Goal: Use online tool/utility: Utilize a website feature to perform a specific function

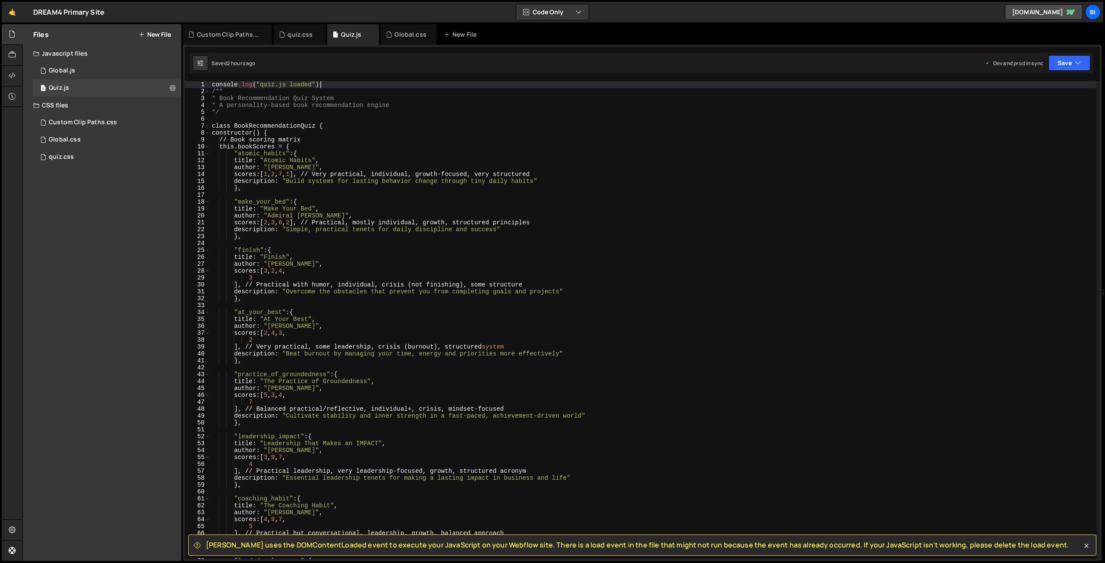
click at [274, 244] on div "console .log ( " quiz.js loaded " ); /** * Book Recommendation Quiz System * A …" at bounding box center [653, 327] width 886 height 492
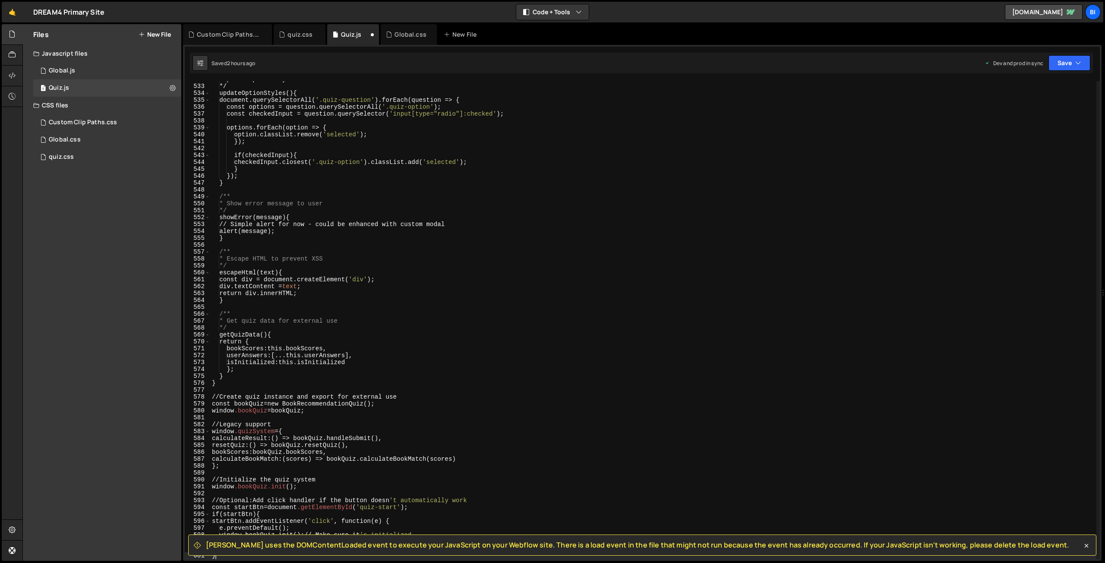
scroll to position [3671, 0]
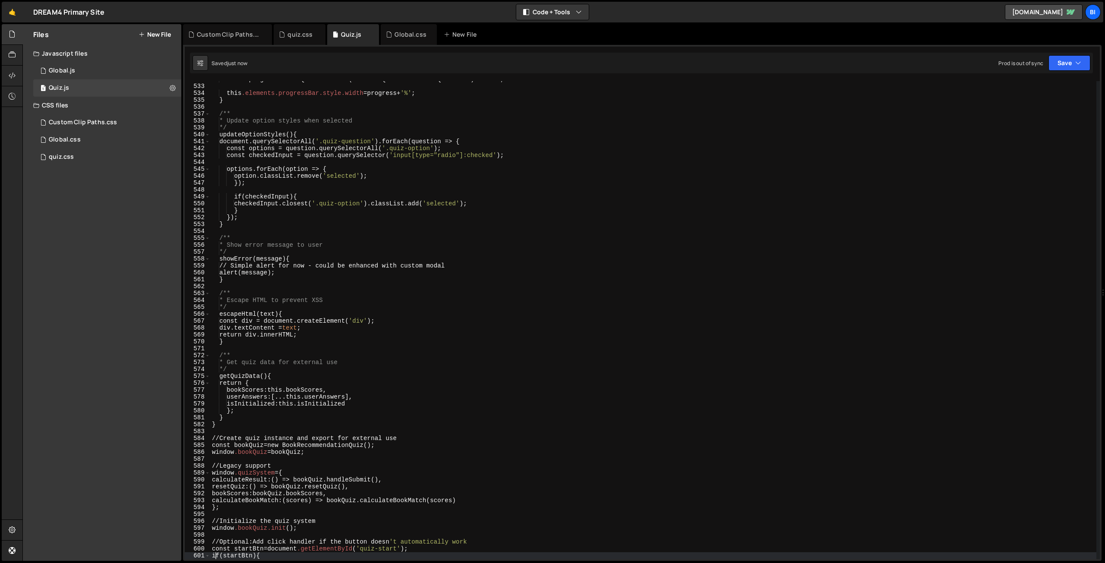
click at [436, 222] on div "const progress = totalQuestions > 0 ? ( answeredQuestions / totalQuestions ) * …" at bounding box center [653, 322] width 886 height 492
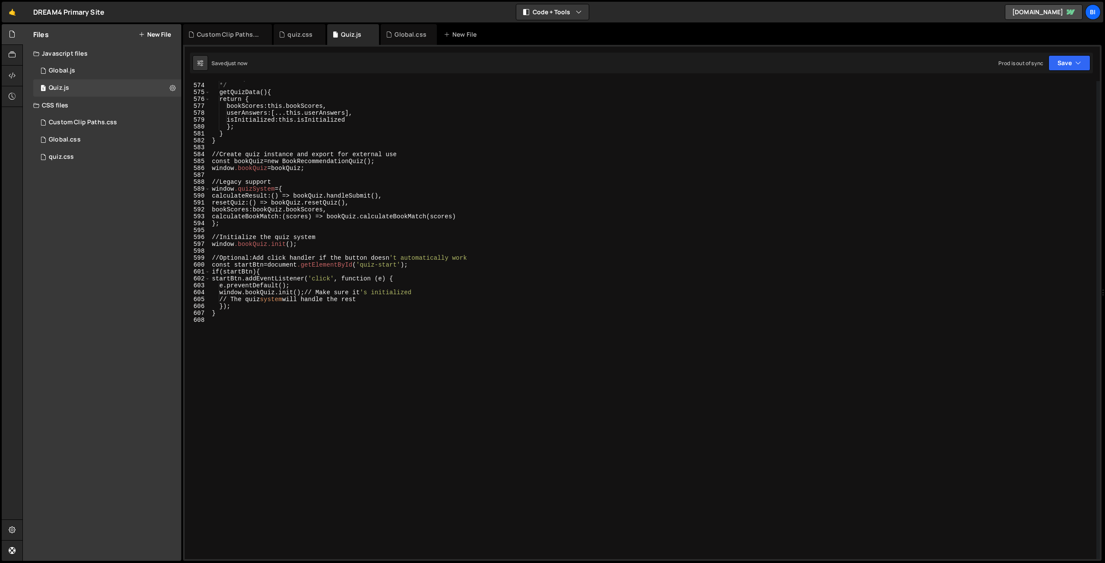
scroll to position [3955, 0]
click at [387, 256] on div "* Get quiz data for external use */ getQuizData () { return { bookScores : this…" at bounding box center [653, 321] width 886 height 492
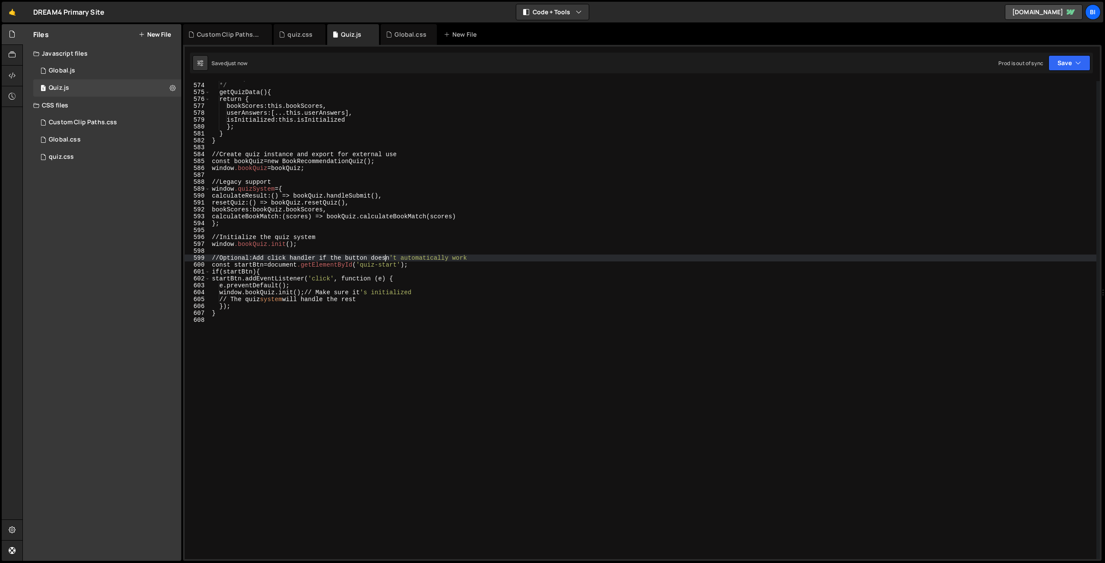
type textarea "calculateBookMatch: (scores) => bookQuiz.calculateBookMatch(scores)"
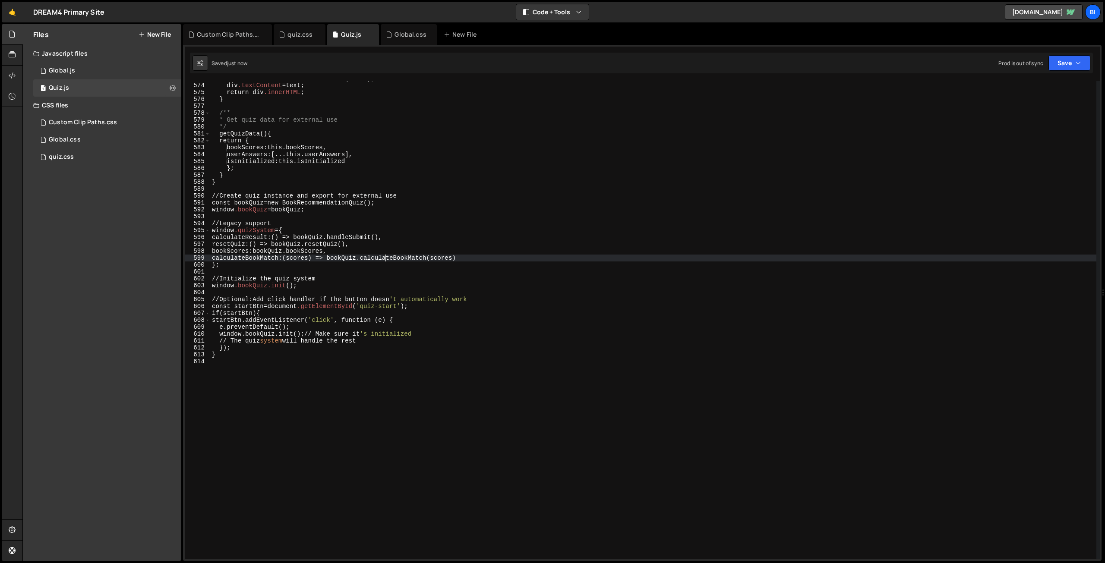
click at [415, 214] on div "const div = document .createElement ( ' div ' ); div .textContent = text ; retu…" at bounding box center [653, 321] width 886 height 492
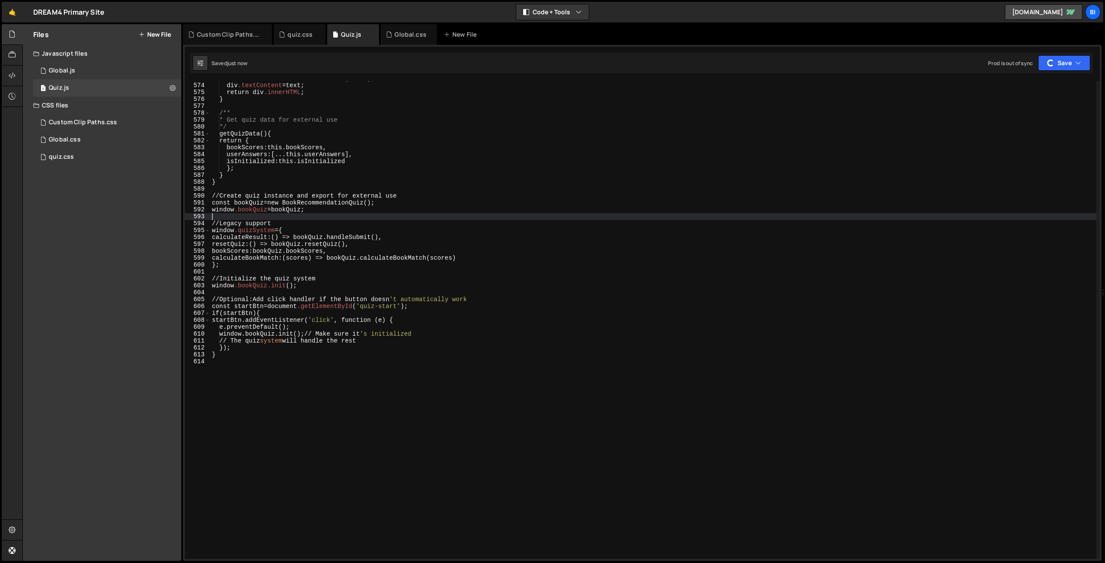
click at [444, 217] on div "const div = document .createElement ( ' div ' ); div .textContent = text ; retu…" at bounding box center [653, 321] width 886 height 492
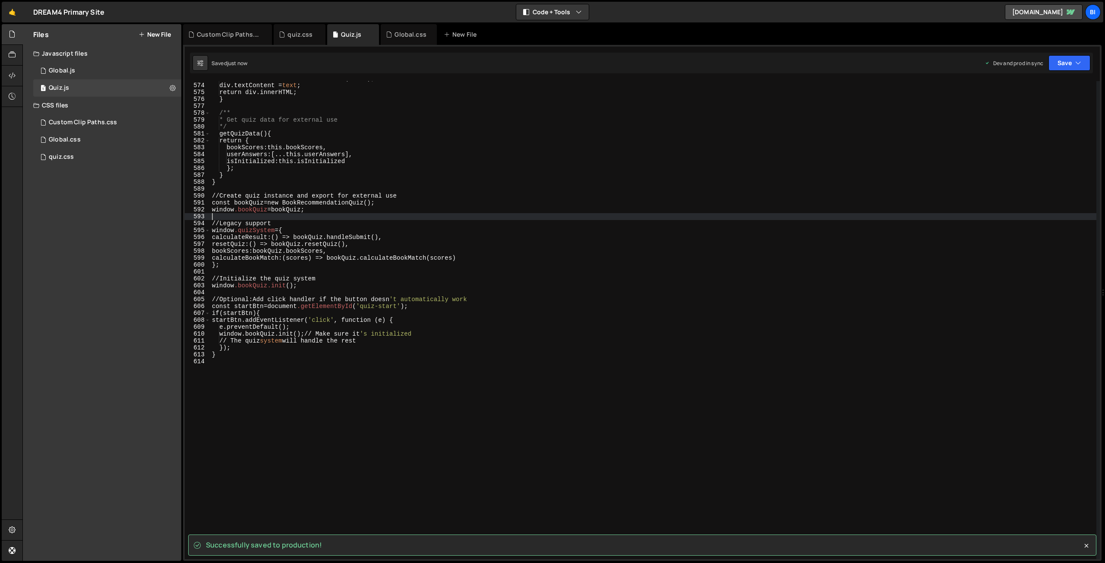
click at [407, 295] on div "const div = document.createElement( ' div ' ) ; div.textContent = text ; return…" at bounding box center [653, 321] width 886 height 492
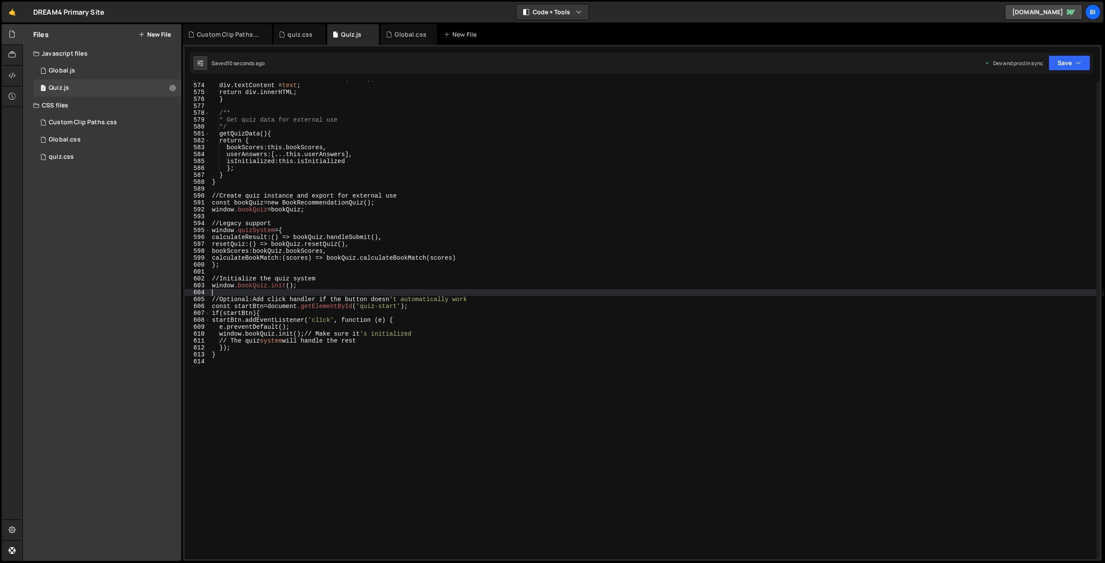
click at [475, 299] on div "const div = document.createElement( ' div ' ) ; div.textContent = text ; return…" at bounding box center [653, 321] width 886 height 492
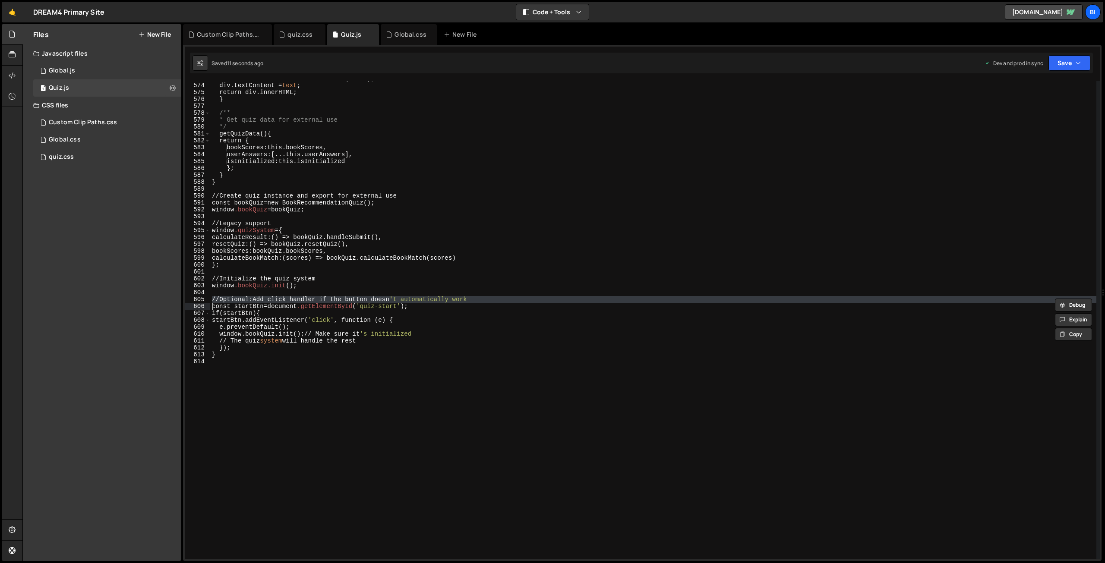
type textarea "const startBtn = document.getElementById('quiz-start');"
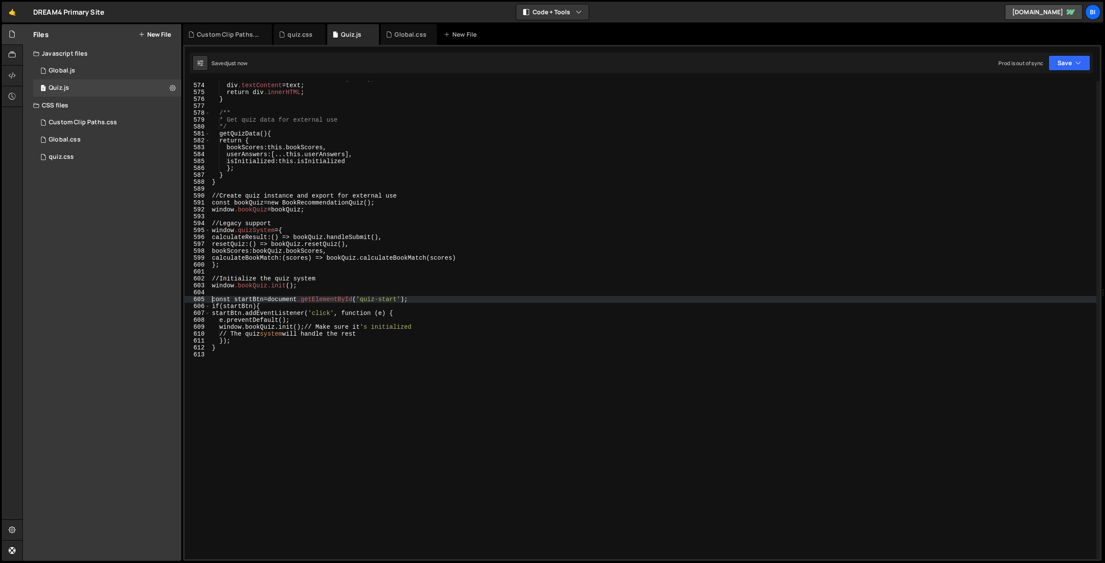
click at [485, 294] on div "const div = document .createElement ( ' div ' ); div .textContent = text ; retu…" at bounding box center [653, 321] width 886 height 492
click at [453, 276] on div "const div = document .createElement ( ' div ' ); div .textContent = text ; retu…" at bounding box center [653, 321] width 886 height 492
type textarea "// Initialize the quiz system"
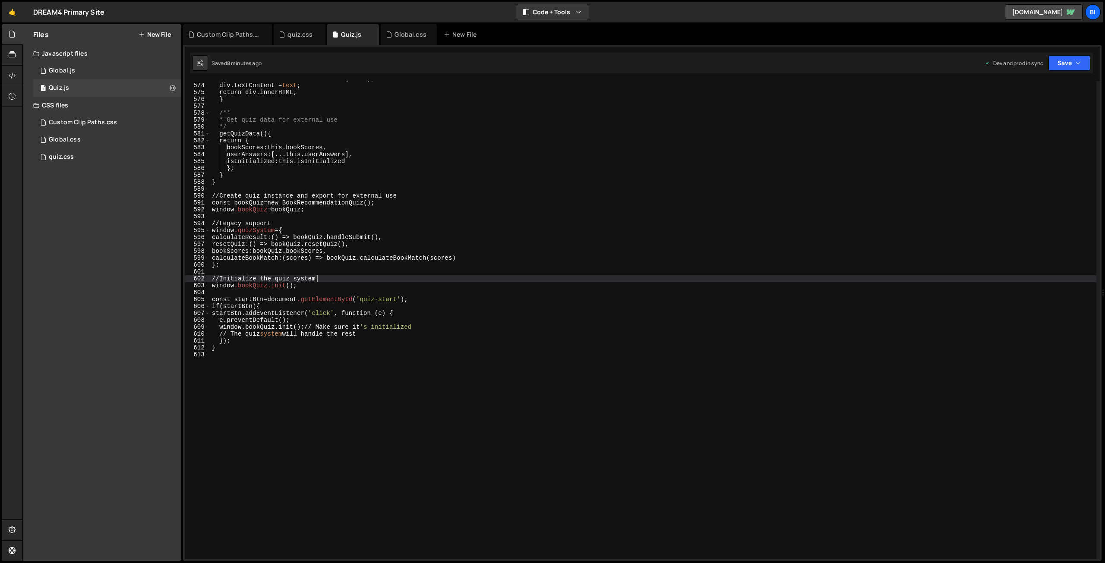
click at [246, 215] on div "const div = document.createElement( ' div ' ) ; div.textContent = text ; return…" at bounding box center [653, 321] width 886 height 492
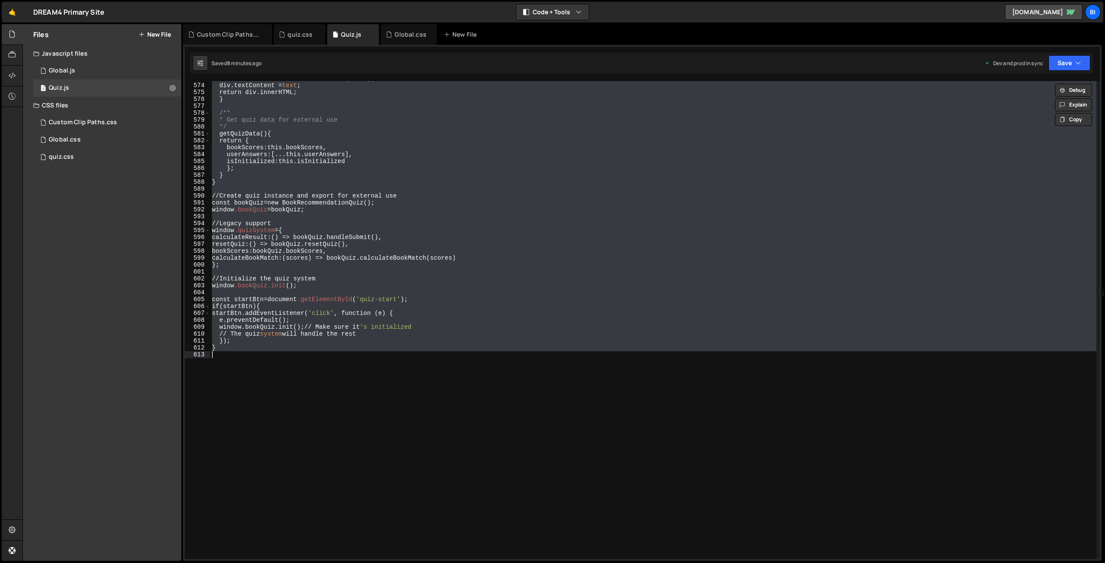
paste textarea
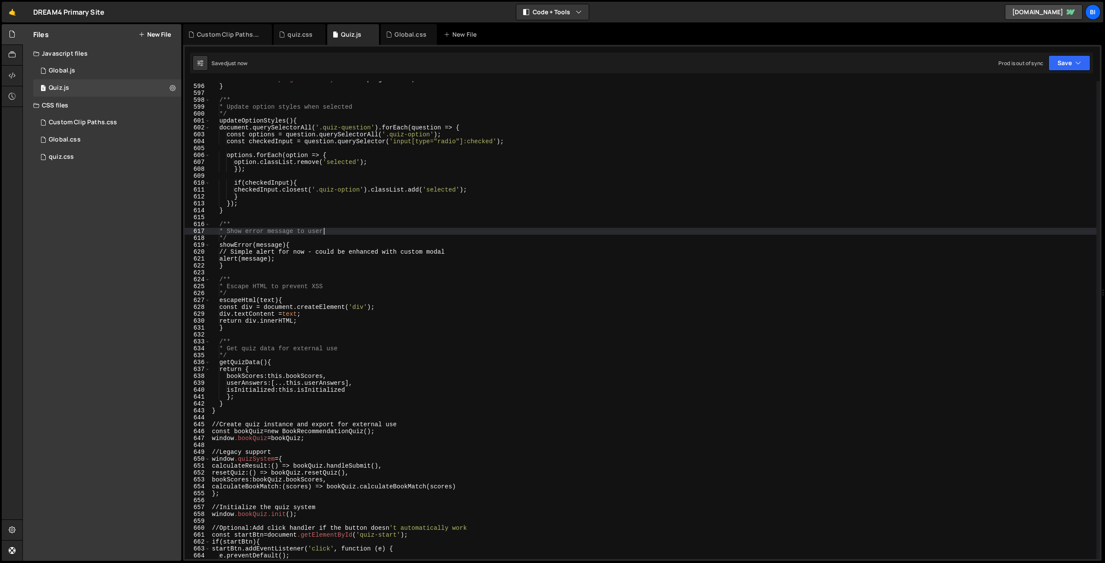
click at [328, 232] on div "this .elements.progressBar.style.width = progress + ' % ' ; } /** * Update opti…" at bounding box center [653, 322] width 886 height 492
click at [73, 217] on div "Files New File Javascript files 1 Global.js 0 1 Quiz.js 0 CSS files 1 Custom Cl…" at bounding box center [102, 292] width 158 height 537
type textarea "});"
click at [359, 167] on div "[DOMAIN_NAME]. width = progress + ' % ' ; } /** * Update option styles when sel…" at bounding box center [653, 322] width 886 height 492
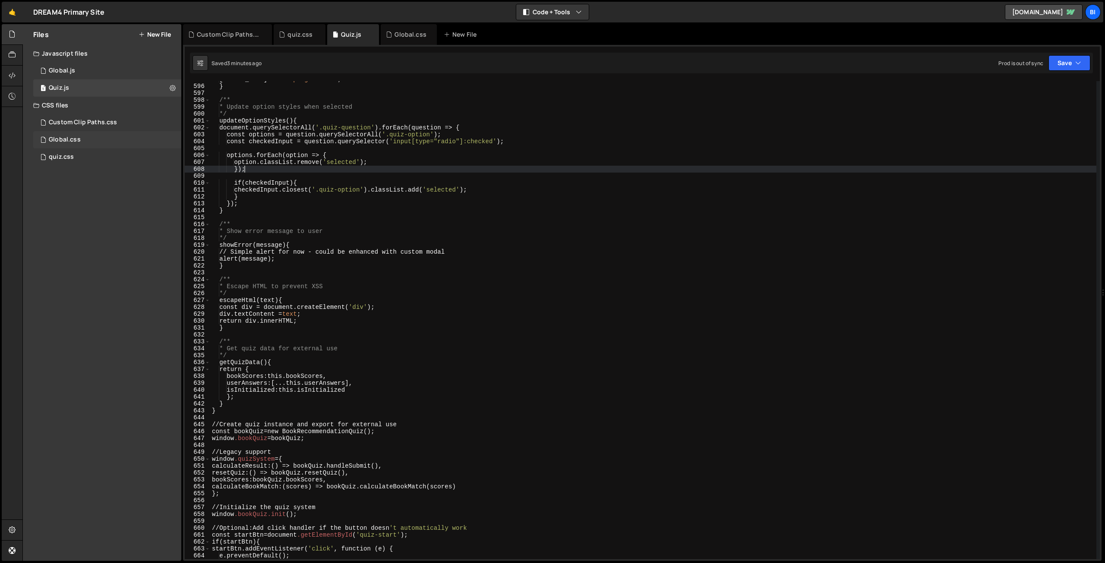
click at [80, 136] on div "Global.css 0" at bounding box center [107, 139] width 148 height 17
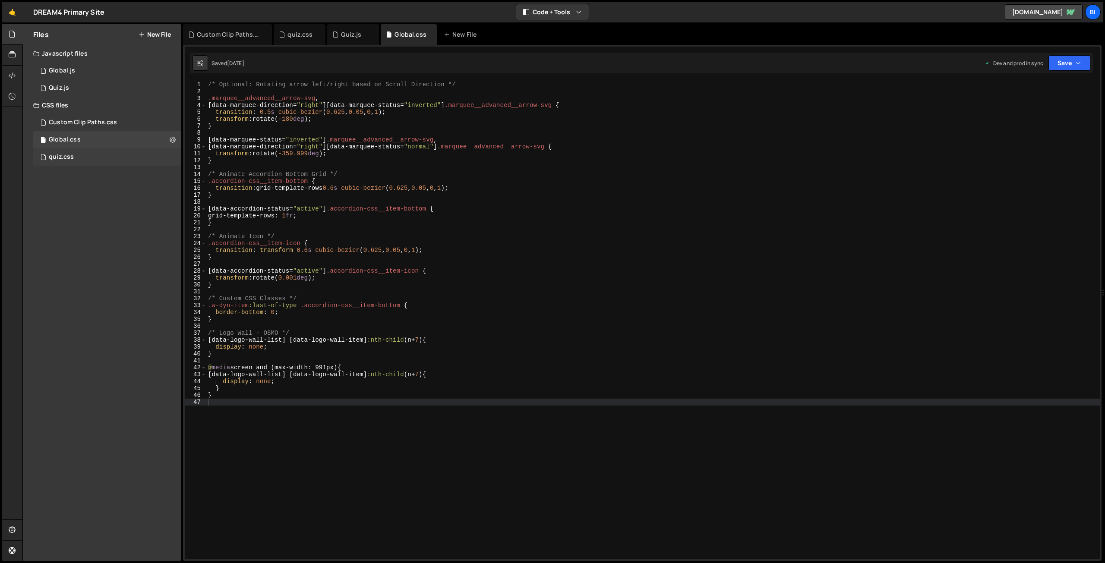
click at [87, 165] on div "quiz.css 0" at bounding box center [107, 156] width 148 height 17
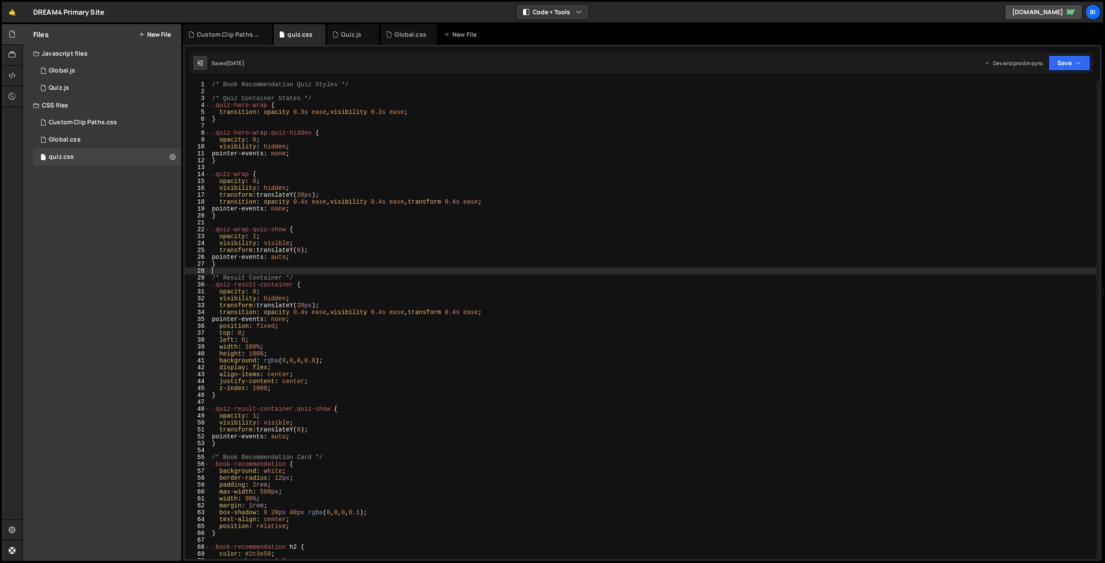
click at [475, 272] on div "/* Book Recommendation Quiz Styles */ /* Quiz Container States */ .quiz-hero-wr…" at bounding box center [653, 327] width 886 height 492
type textarea "}"
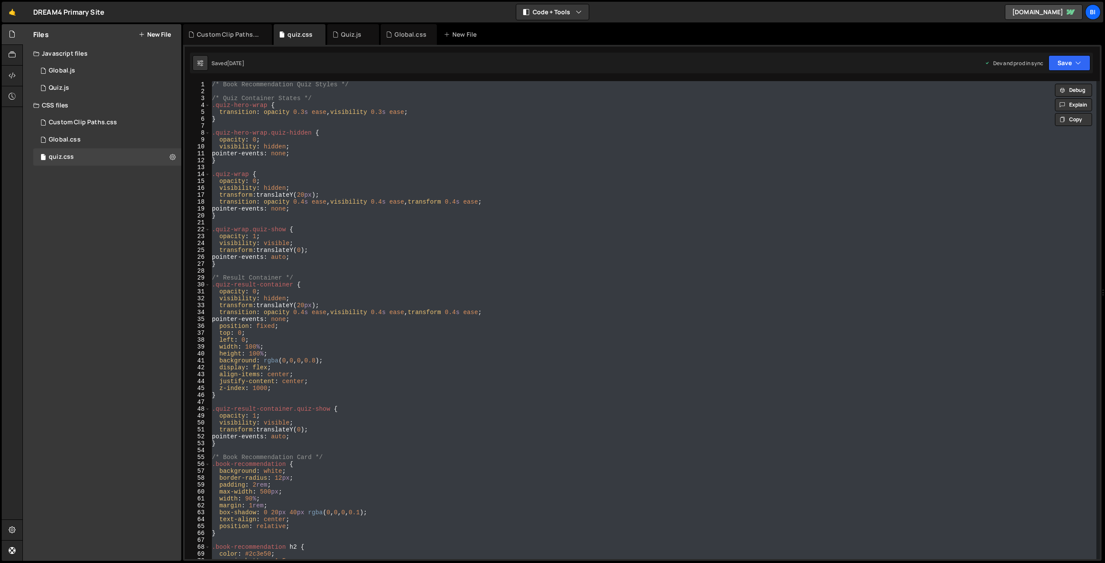
paste textarea
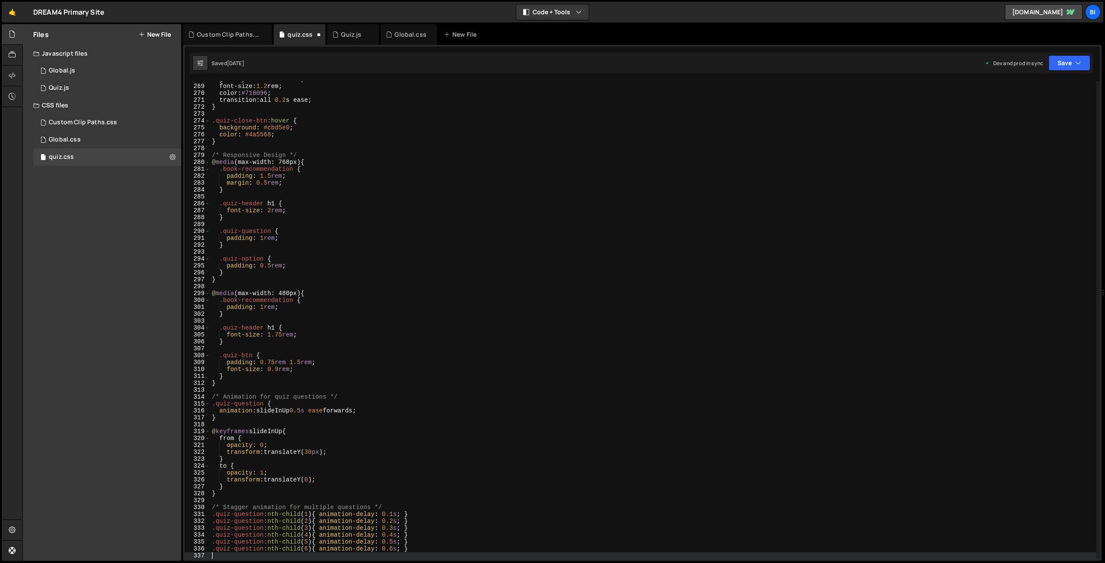
scroll to position [1849, 0]
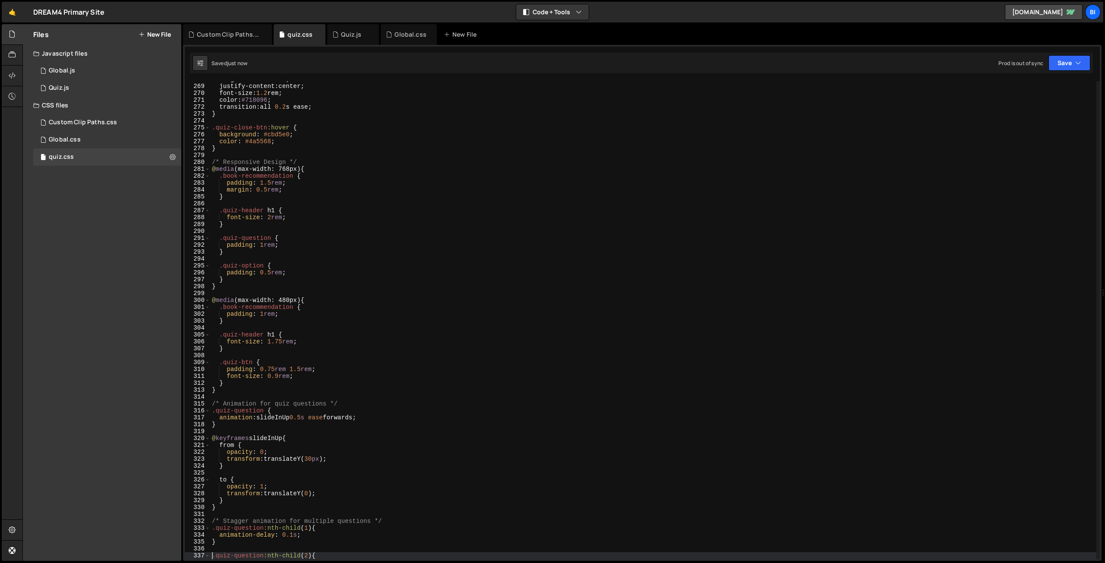
click at [479, 225] on div "align-items : center ; justify-content : center ; font-size : 1.2 rem ; color :…" at bounding box center [653, 322] width 886 height 492
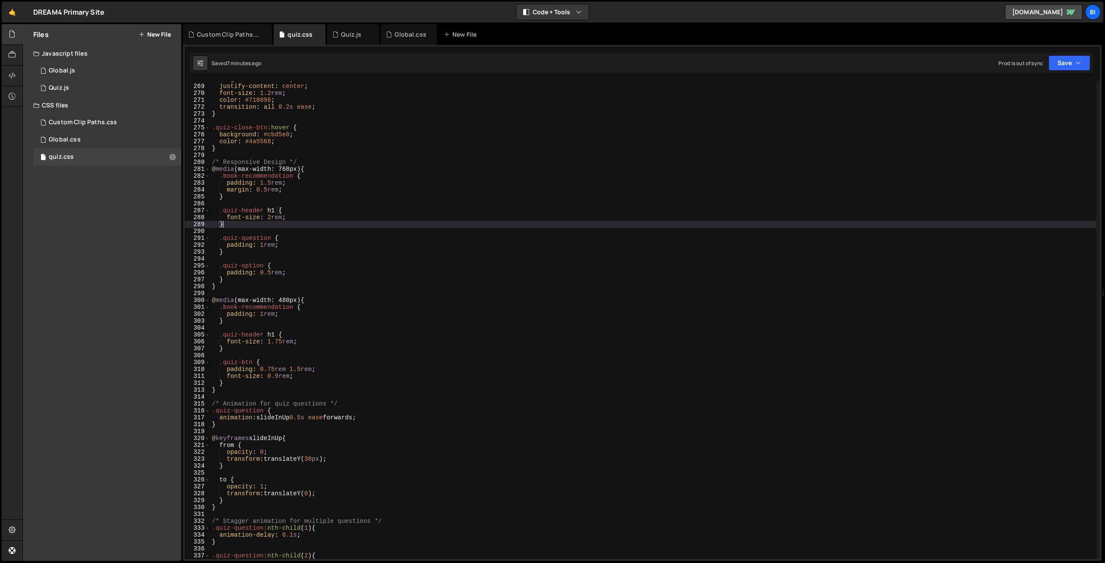
click at [331, 211] on div "align-items : center ; justify-content : center ; font-size : 1.2 rem ; color :…" at bounding box center [653, 322] width 886 height 492
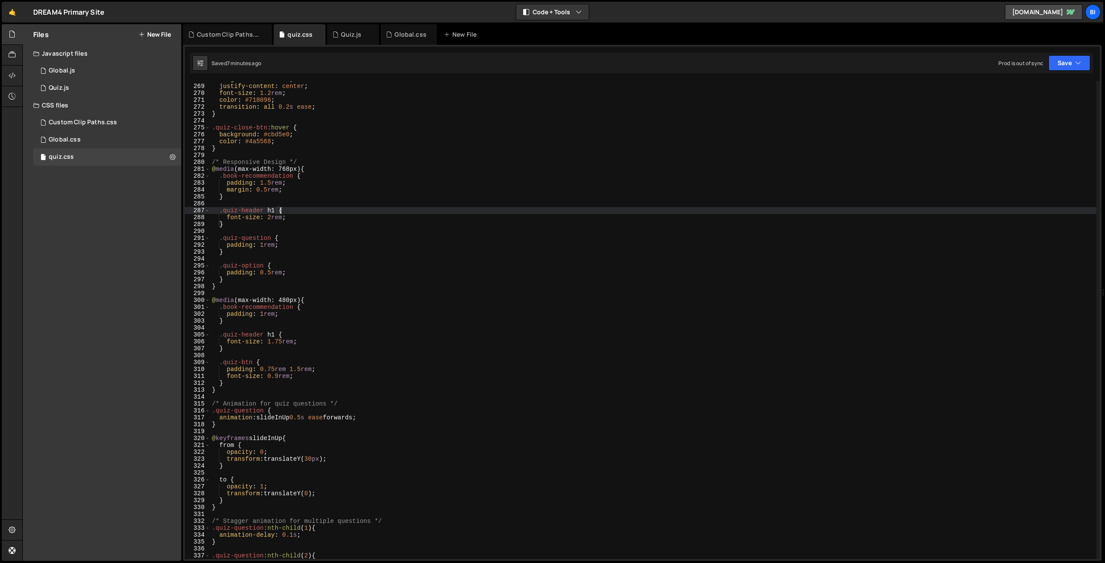
type textarea "}"
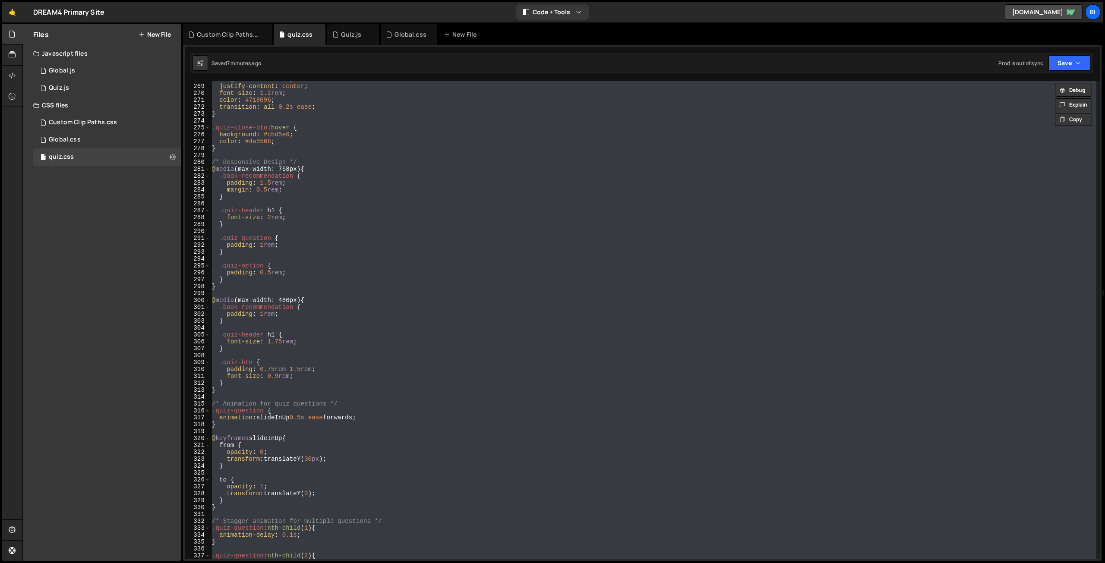
paste textarea
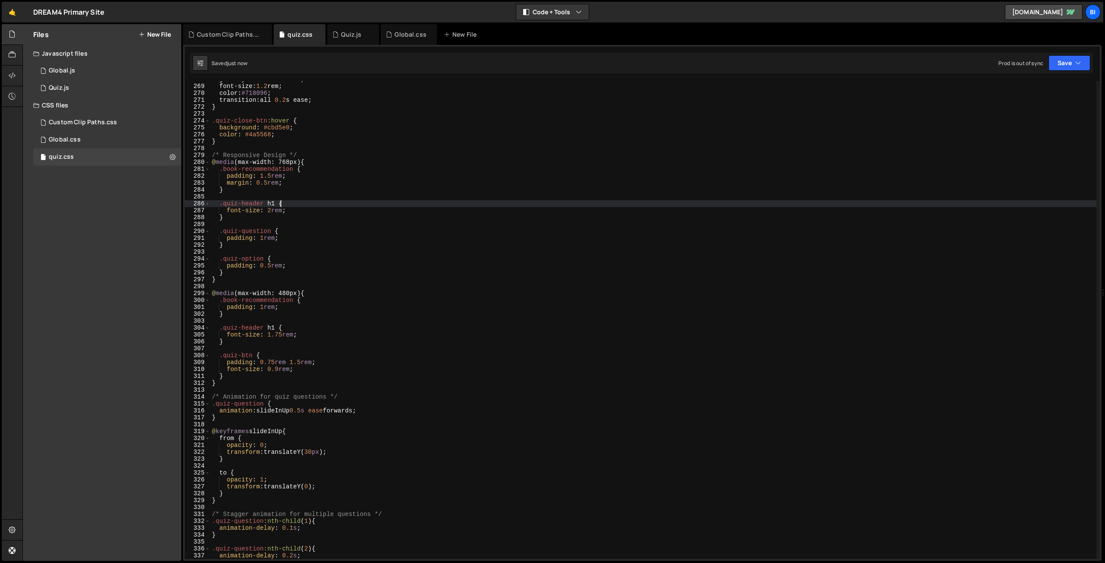
click at [343, 202] on div "justify-content : center ; font-size : 1.2 rem ; color : #718096 ; transition :…" at bounding box center [653, 322] width 886 height 492
click at [369, 181] on div "justify-content : center ; font-size : 1.2 rem ; color : #718096 ; transition :…" at bounding box center [653, 322] width 886 height 492
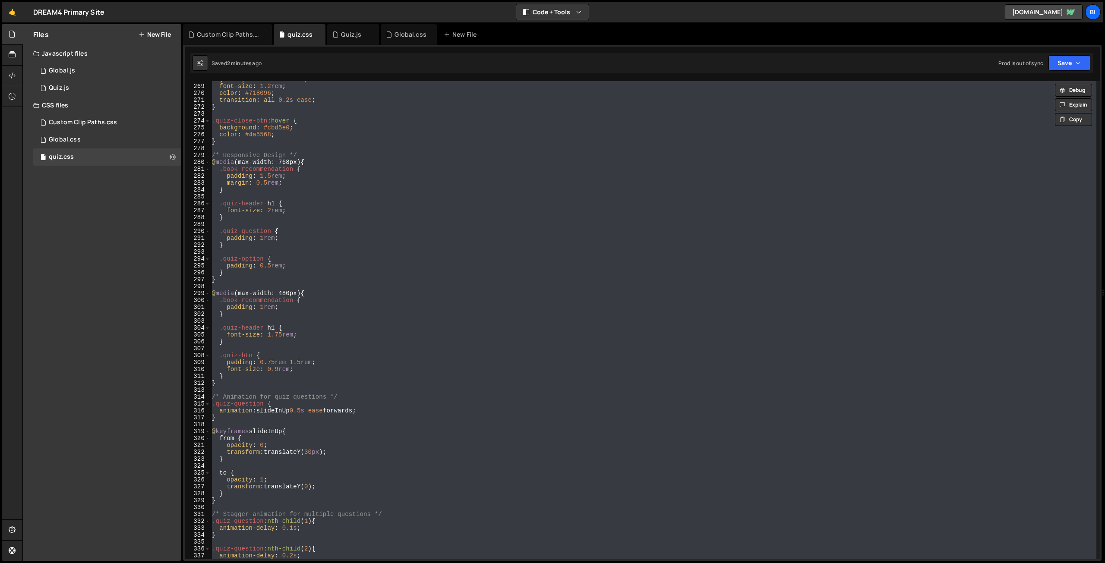
paste textarea
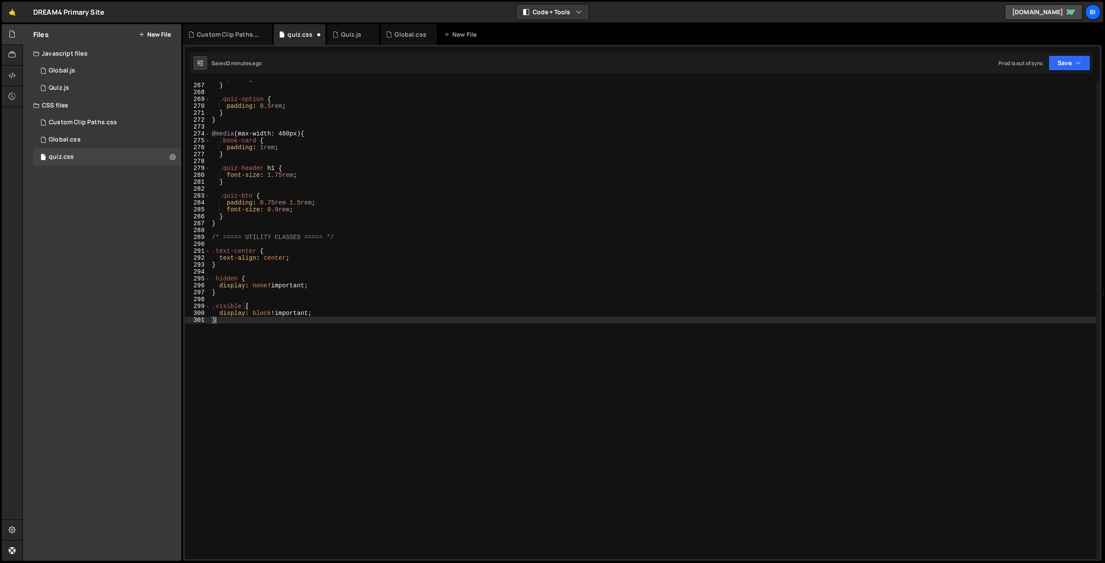
scroll to position [1836, 0]
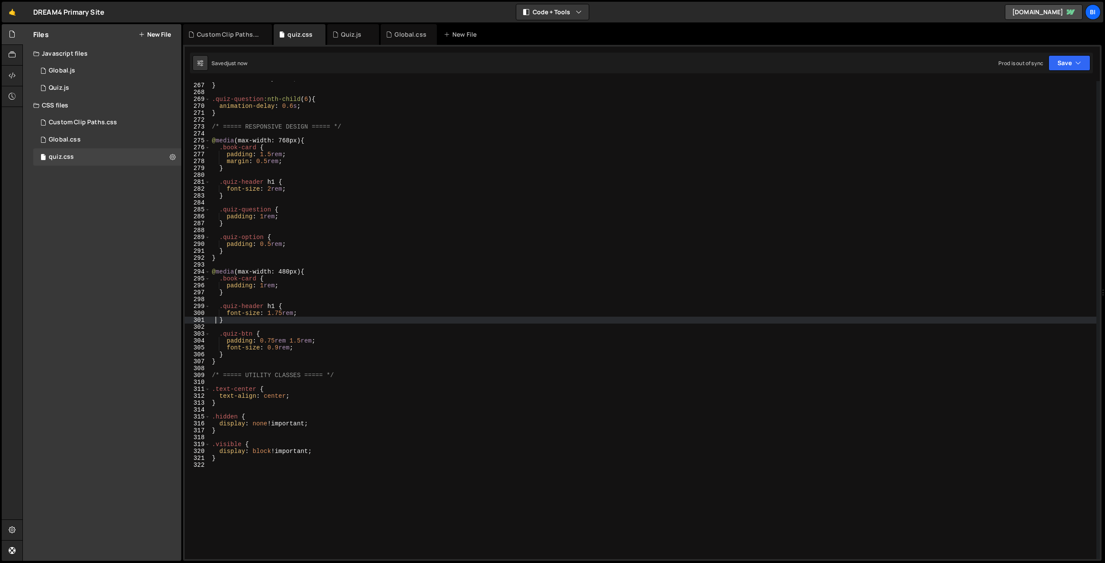
click at [370, 180] on div "animation-delay : 0.5 s ; } .quiz-question :nth-child ( 6 ) { animation-delay :…" at bounding box center [653, 321] width 886 height 492
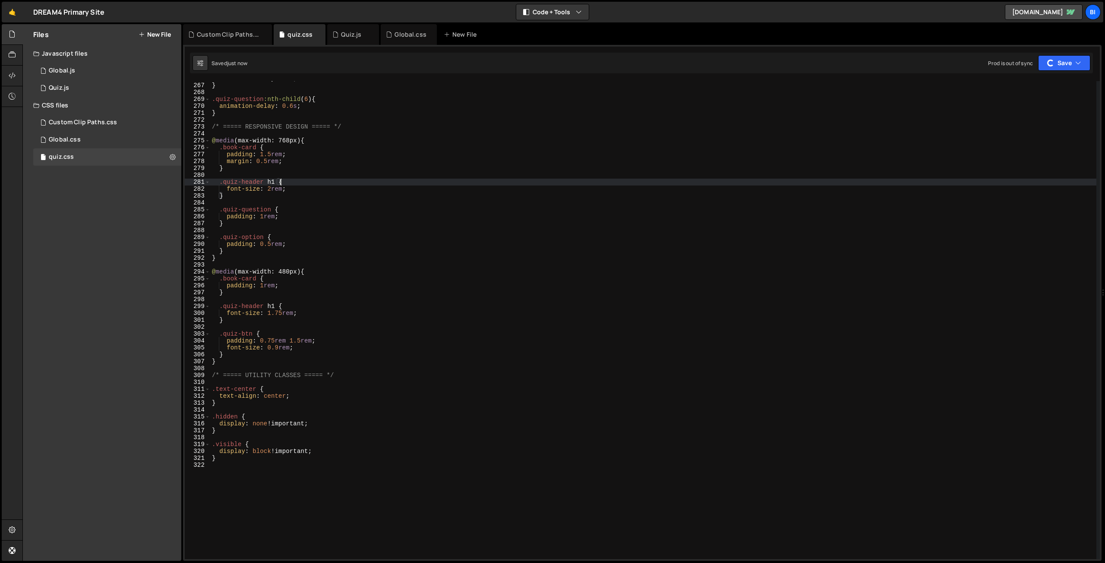
click at [351, 160] on div "animation-delay : 0.5 s ; } .quiz-question :nth-child ( 6 ) { animation-delay :…" at bounding box center [653, 321] width 886 height 492
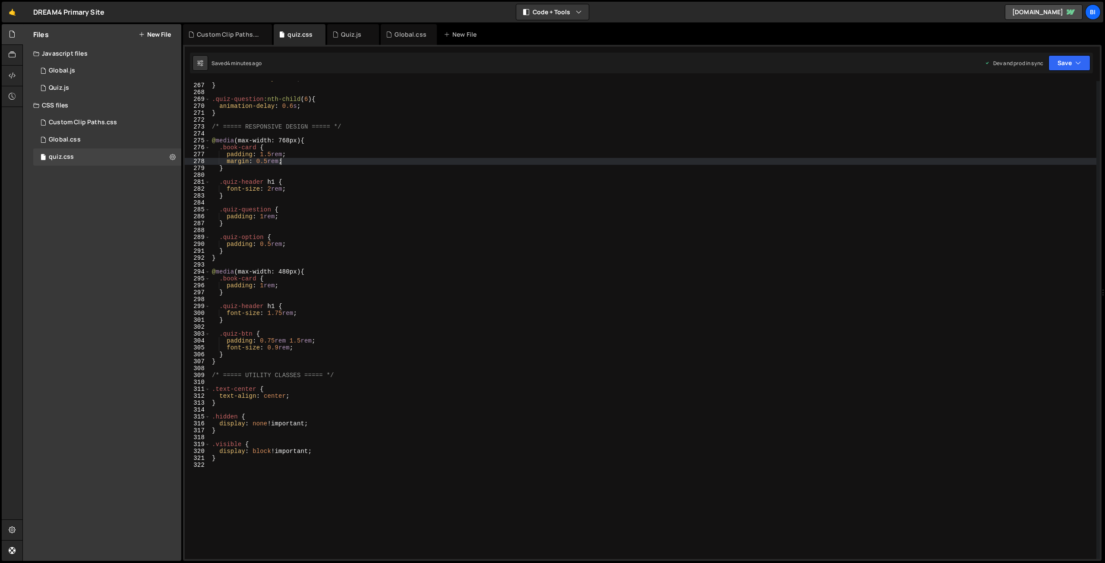
click at [347, 146] on div "animation-delay : 0.5 s ; } .quiz-question :nth-child ( 6 ) { animation-delay :…" at bounding box center [653, 321] width 886 height 492
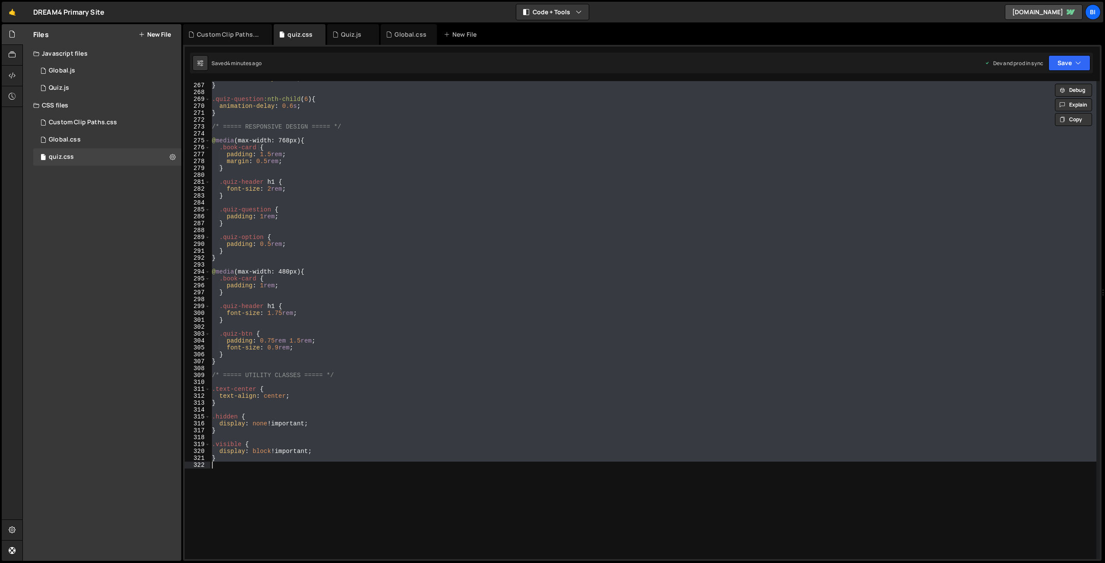
paste textarea
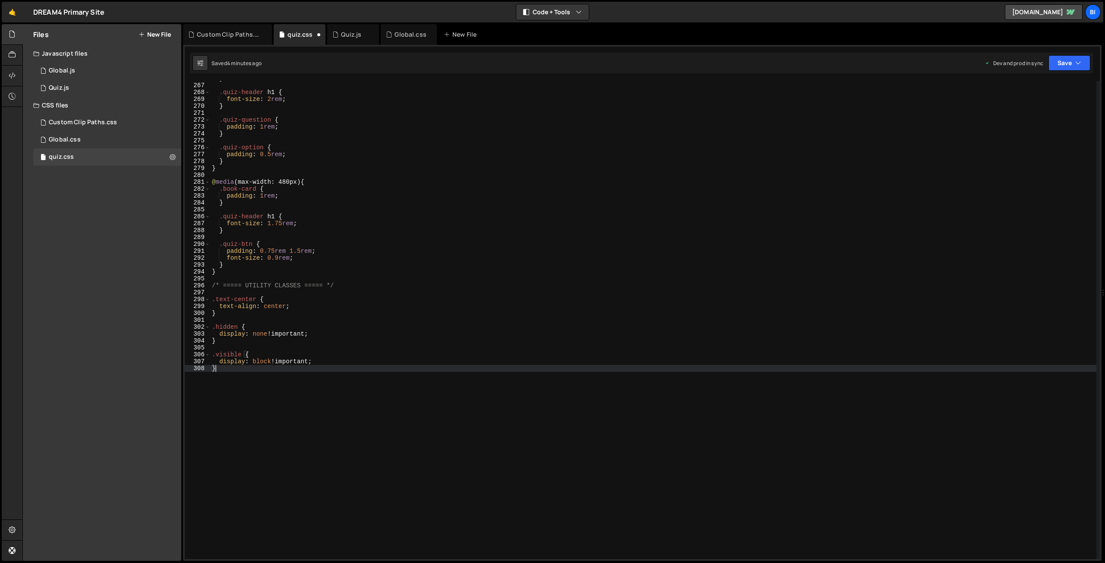
type textarea "}"
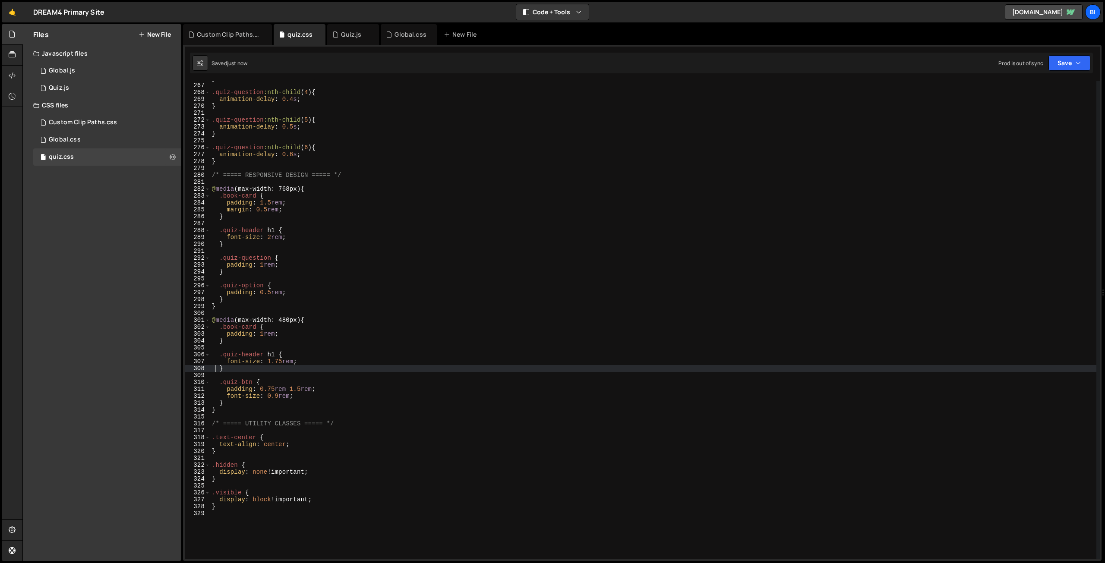
click at [450, 181] on div "} .quiz-question :nth-child ( 4 ) { animation-delay : 0.4 s ; } .quiz-question …" at bounding box center [653, 321] width 886 height 492
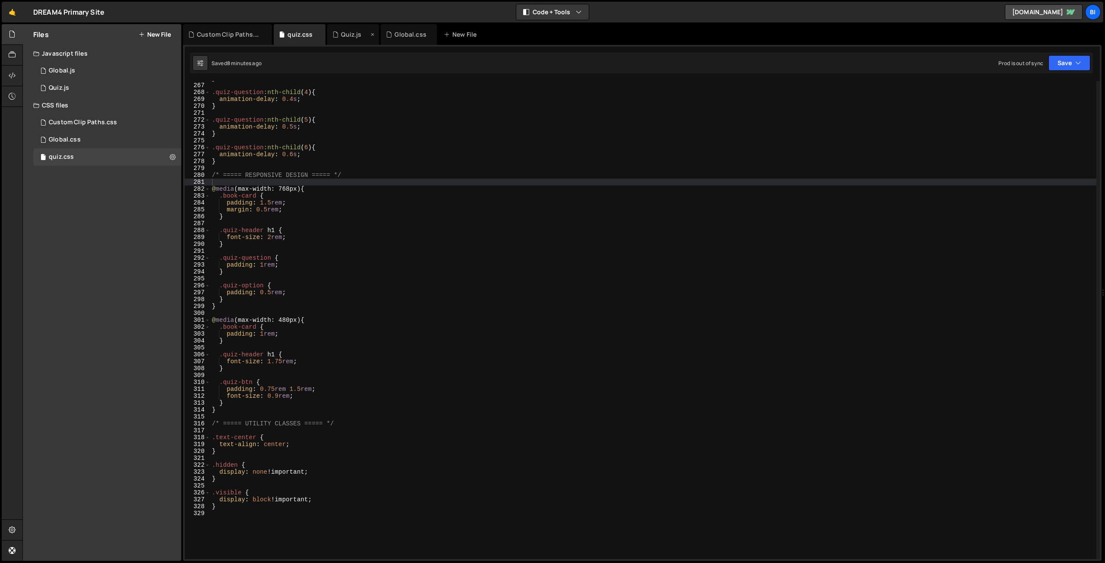
click at [343, 25] on div "Quiz.js" at bounding box center [353, 34] width 52 height 21
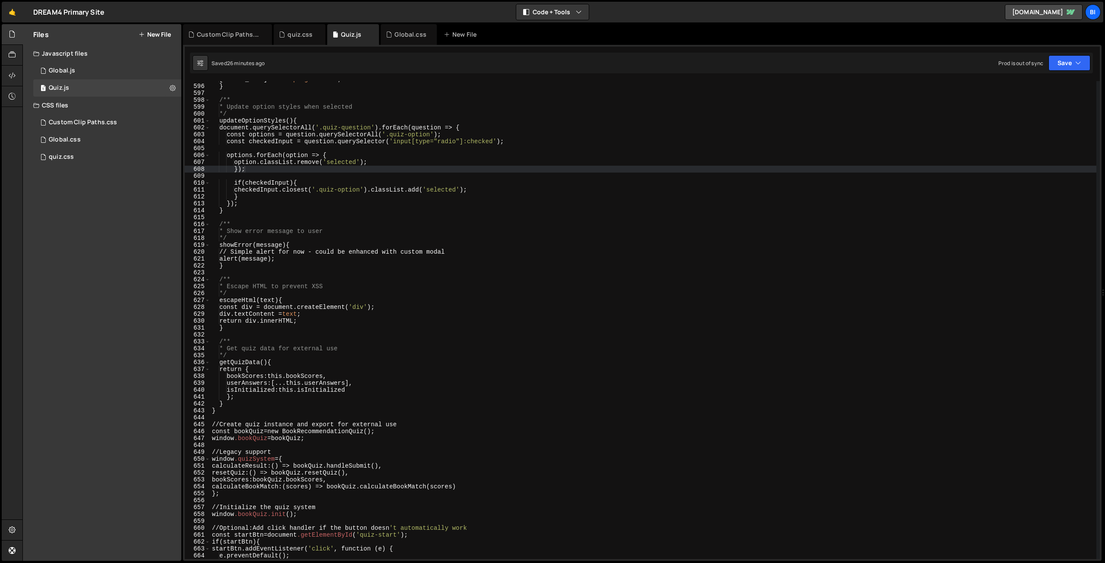
click at [341, 138] on div "[DOMAIN_NAME]. width = progress + ' % ' ; } /** * Update option styles when sel…" at bounding box center [653, 322] width 886 height 492
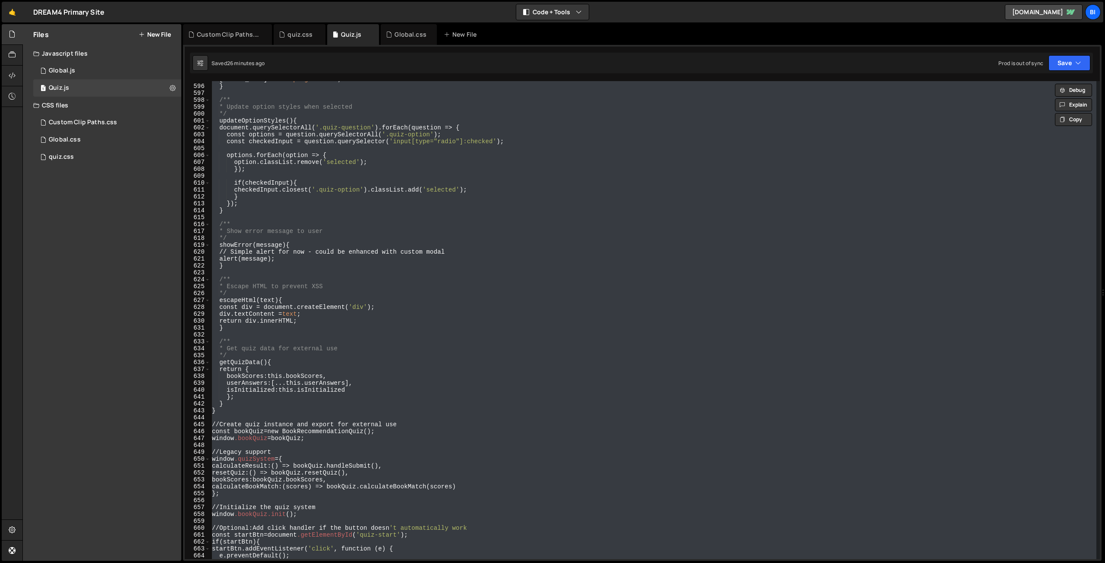
paste textarea
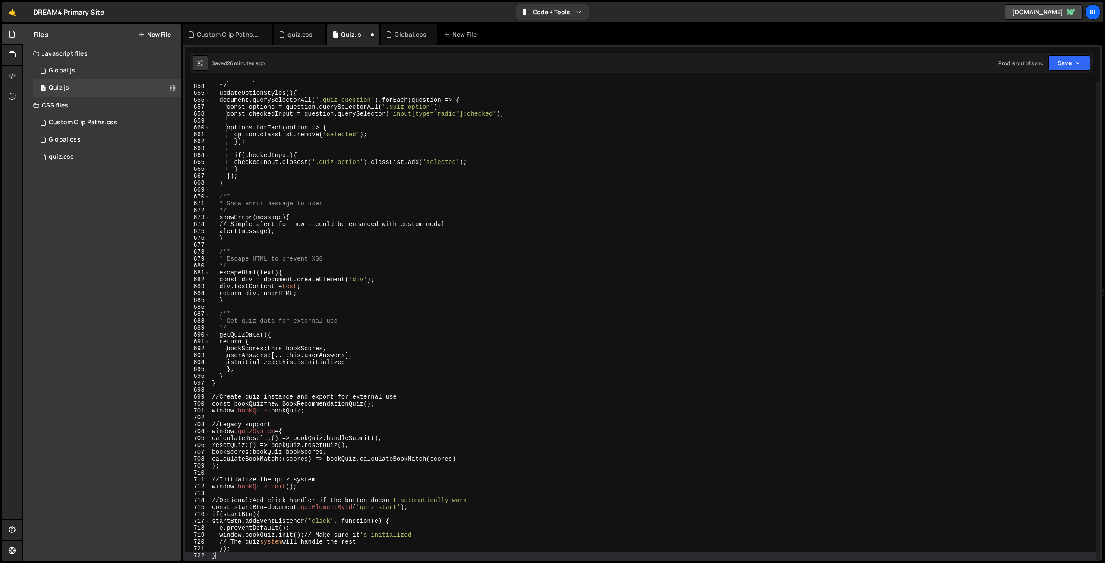
scroll to position [4507, 0]
type textarea "e.preventDefault();"
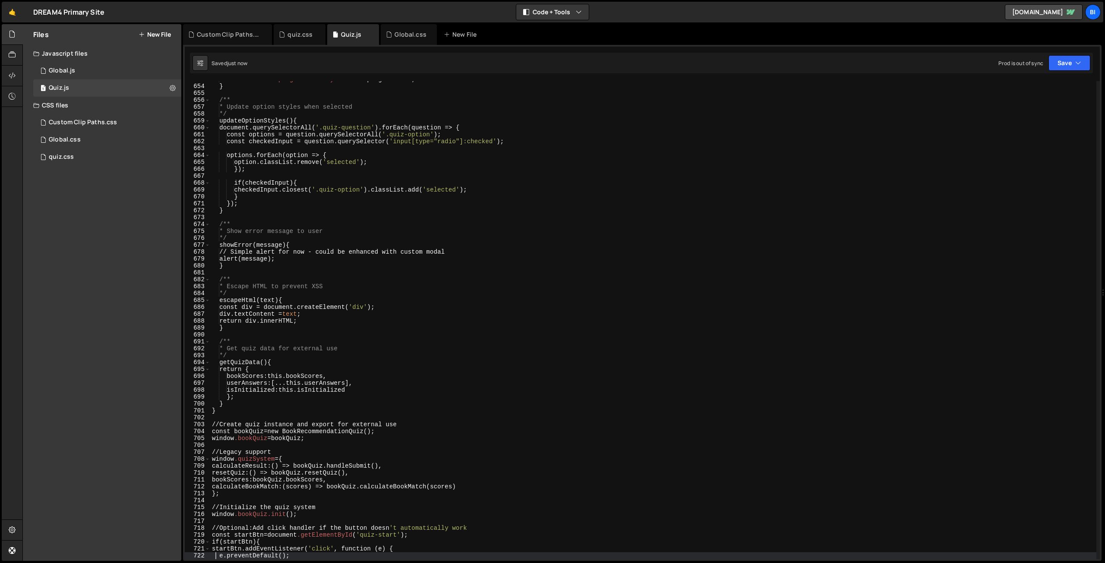
click at [380, 145] on div "this .elements.progressBar.style.width = progress + ' % ' ; } /** * Update opti…" at bounding box center [653, 322] width 886 height 492
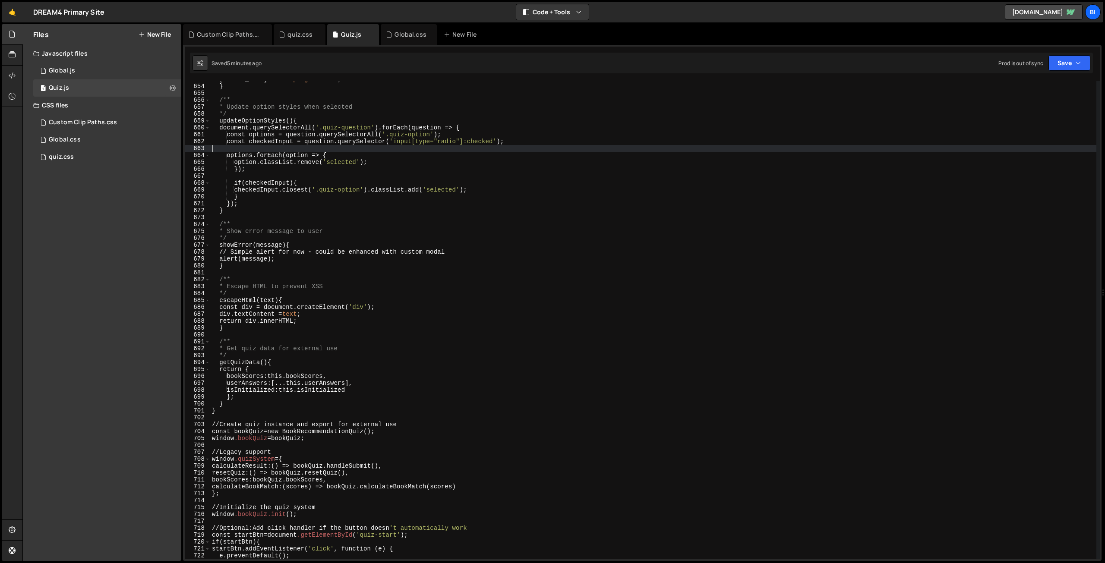
click at [289, 187] on div "[DOMAIN_NAME]. width = progress + ' % ' ; } /** * Update option styles when sel…" at bounding box center [653, 322] width 886 height 492
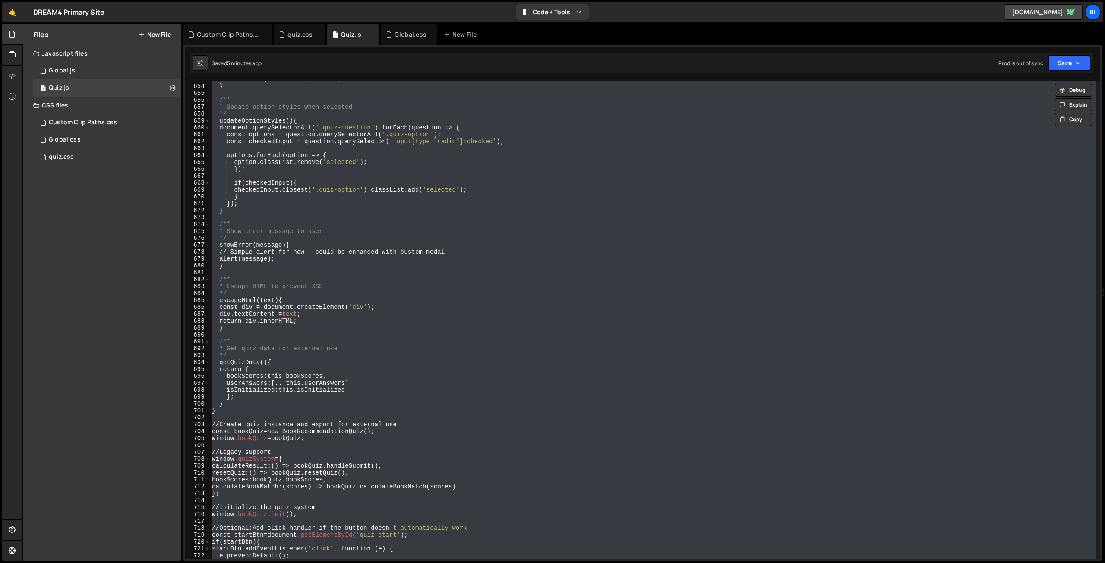
paste textarea
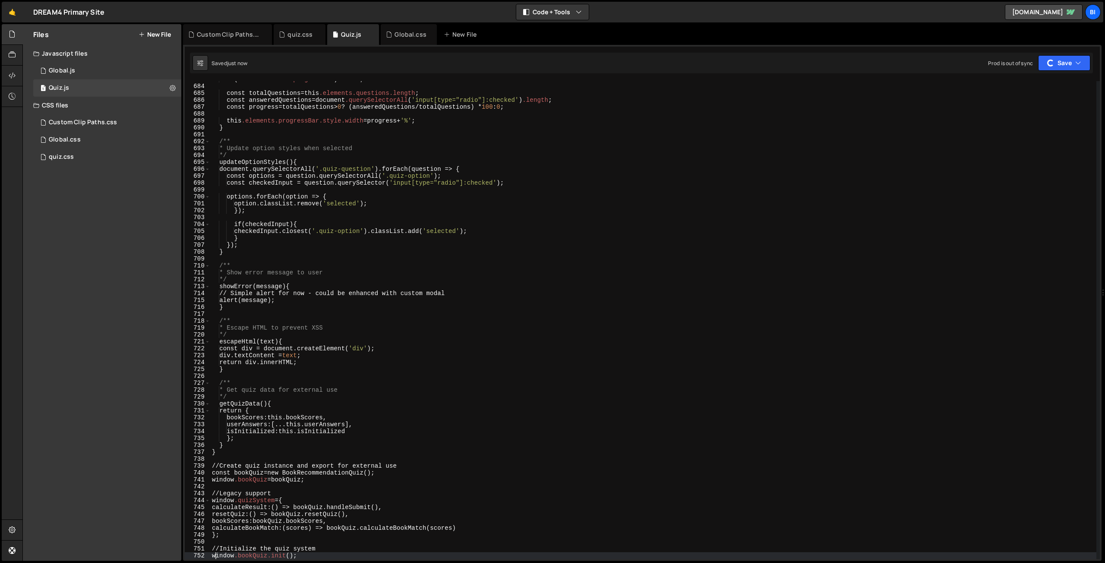
click at [311, 157] on div "if (! this .elements.progressBar ) return ; const totalQuestions = this .elemen…" at bounding box center [653, 322] width 886 height 492
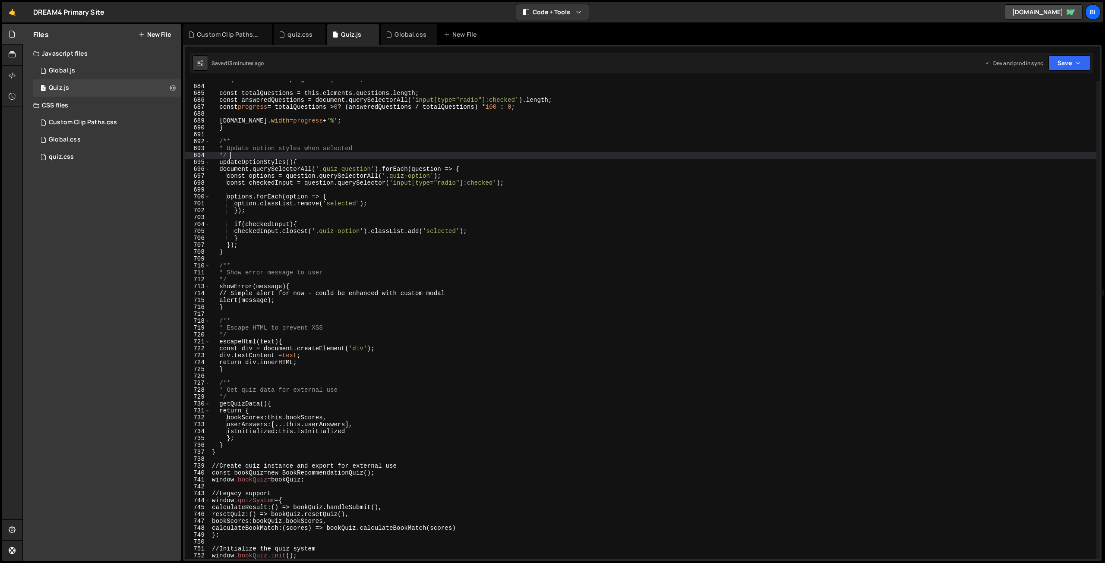
click at [259, 233] on div "if (!this.elements.progressBar) return ; const totalQuestions = this.elements.q…" at bounding box center [653, 322] width 886 height 492
type textarea "checkedInput.closest('.quiz-option').classList.add('selected');"
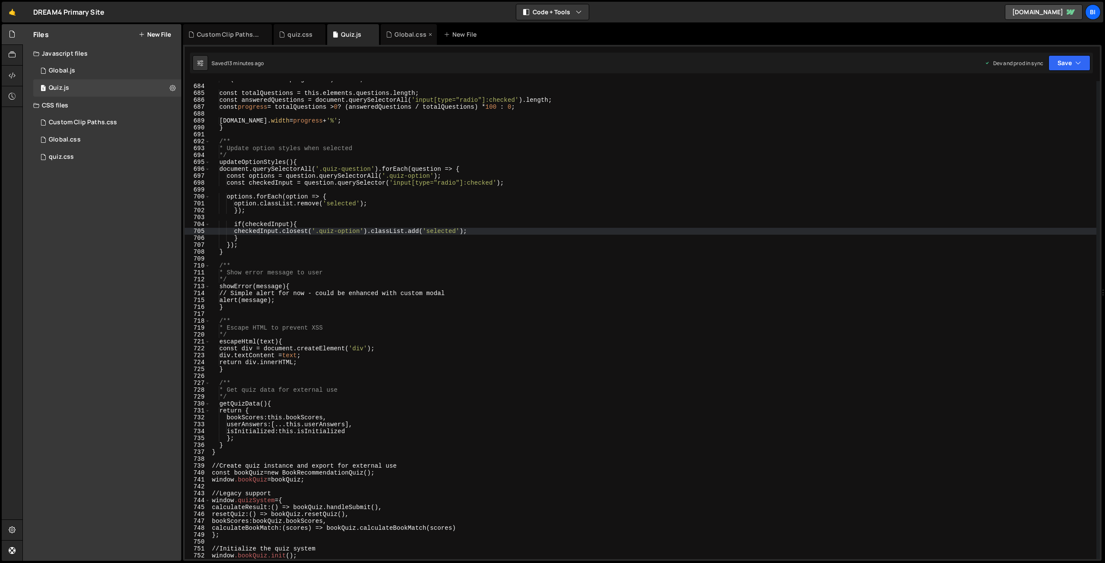
click at [400, 33] on div "Global.css" at bounding box center [410, 34] width 32 height 9
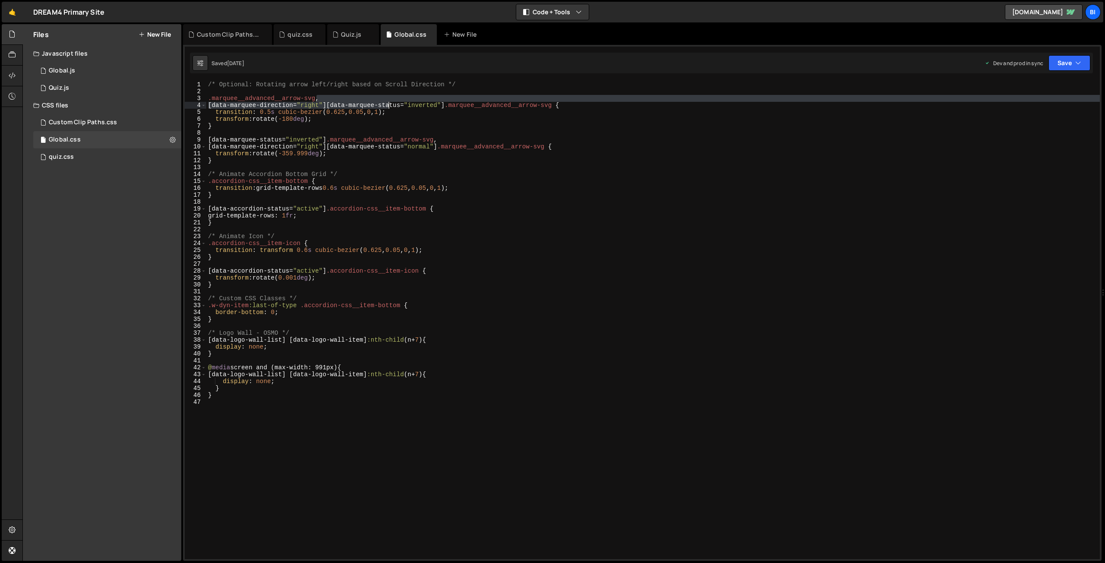
click at [390, 102] on div "/* Optional: Rotating arrow left/right based on Scroll Direction */ .marquee__a…" at bounding box center [652, 327] width 893 height 492
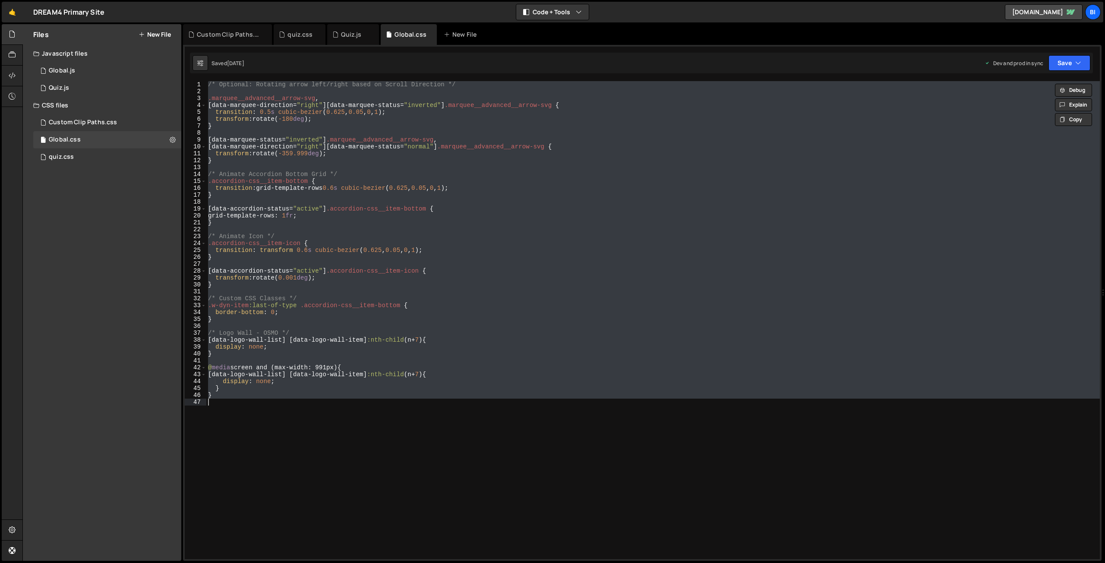
paste textarea ".considering-result { background: linear-gradient(135deg, #6b7280 0%, #4b5563 1…"
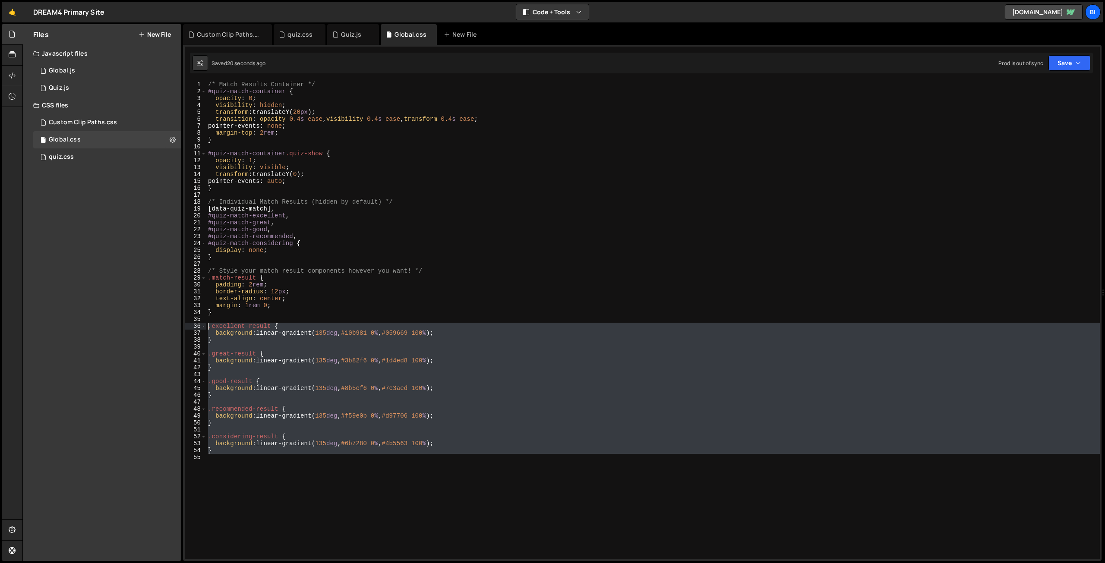
drag, startPoint x: 280, startPoint y: 494, endPoint x: 186, endPoint y: 324, distance: 194.3
click at [186, 324] on div "background: linear-gradient(135deg, #10b981 0%, #059669 100%); 1 2 3 4 5 6 7 8 …" at bounding box center [642, 320] width 915 height 478
type textarea ".excellent-result { background: linear-gradient(135deg, #10b981 0%, #059669 100…"
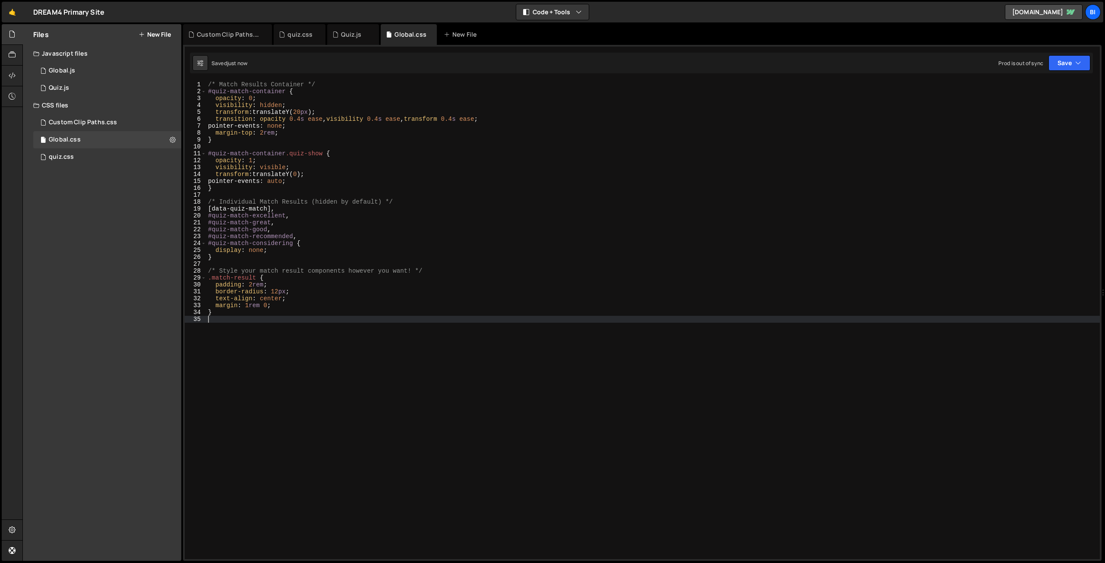
click at [306, 205] on div "/* Match Results Container */ #quiz-match-container { opacity : 0 ; visibility …" at bounding box center [652, 327] width 893 height 492
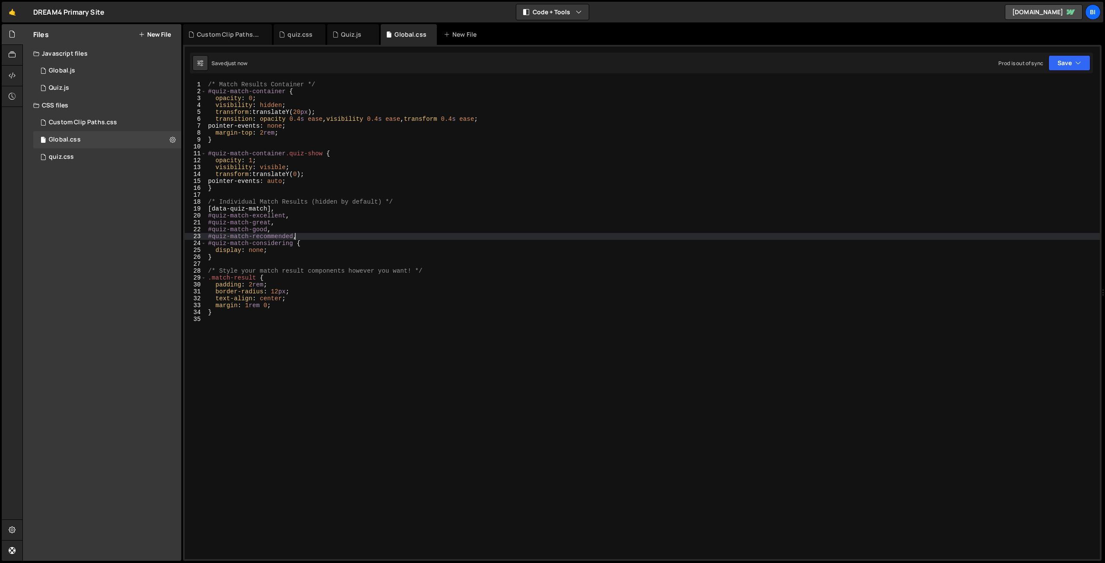
click at [371, 237] on div "/* Match Results Container */ #quiz-match-container { opacity : 0 ; visibility …" at bounding box center [652, 327] width 893 height 492
type textarea "#quiz-match-recommended,"
click at [276, 340] on div "/* Match Results Container */ #quiz-match-container { opacity : 0 ; visibility …" at bounding box center [652, 327] width 893 height 492
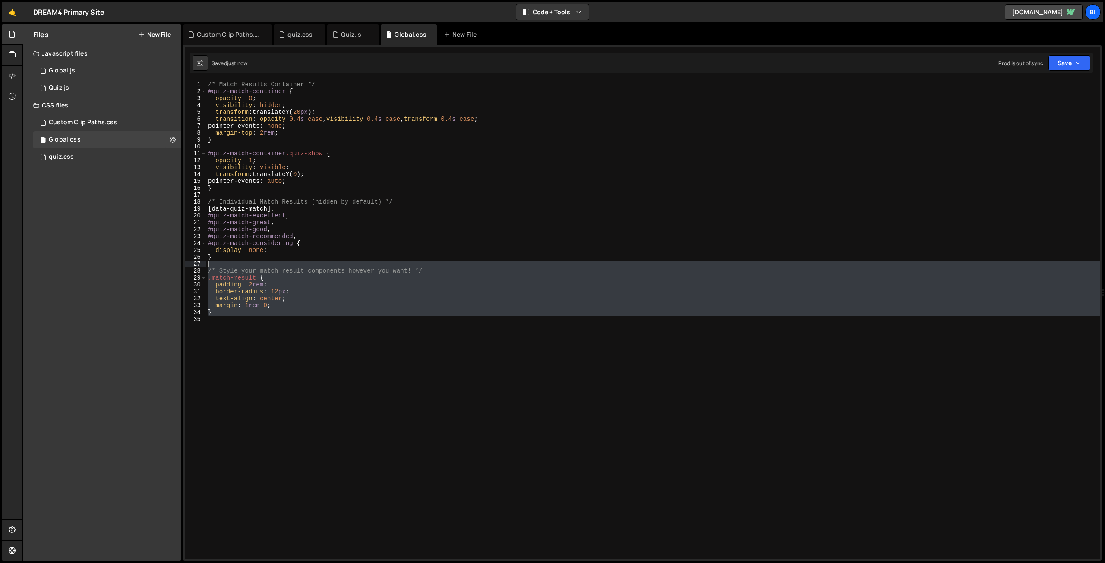
drag, startPoint x: 234, startPoint y: 350, endPoint x: 202, endPoint y: 263, distance: 92.8
click at [202, 263] on div "1 2 3 4 5 6 7 8 9 10 11 12 13 14 15 16 17 18 19 20 21 22 23 24 25 26 27 28 29 3…" at bounding box center [642, 320] width 915 height 478
type textarea "/* Style your match result components however you want! */"
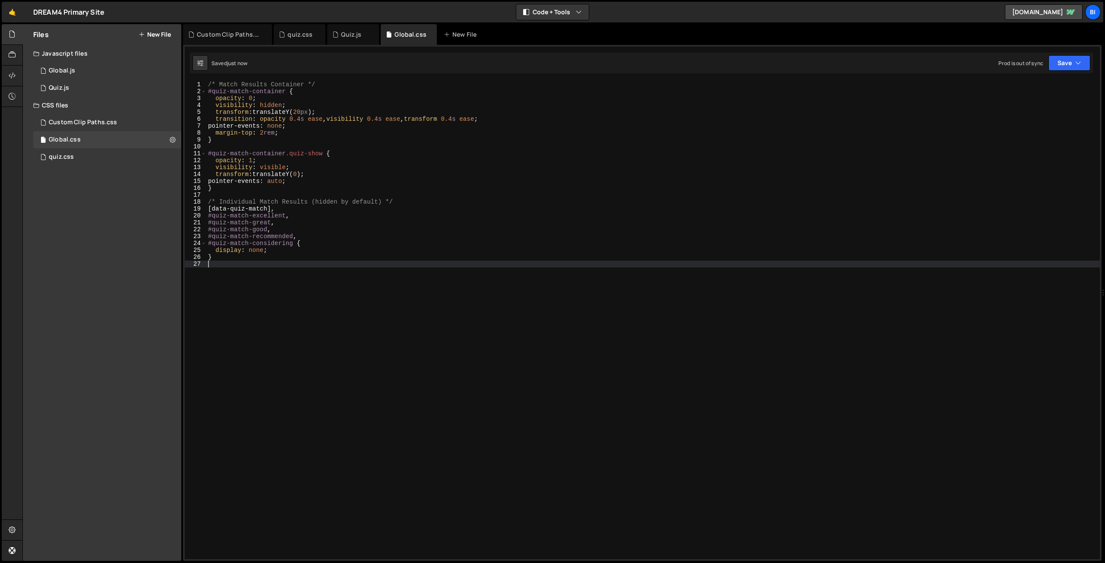
click at [331, 308] on div "/* Match Results Container */ #quiz-match-container { opacity : 0 ; visibility …" at bounding box center [652, 327] width 893 height 492
